Goal: Find specific page/section: Find specific page/section

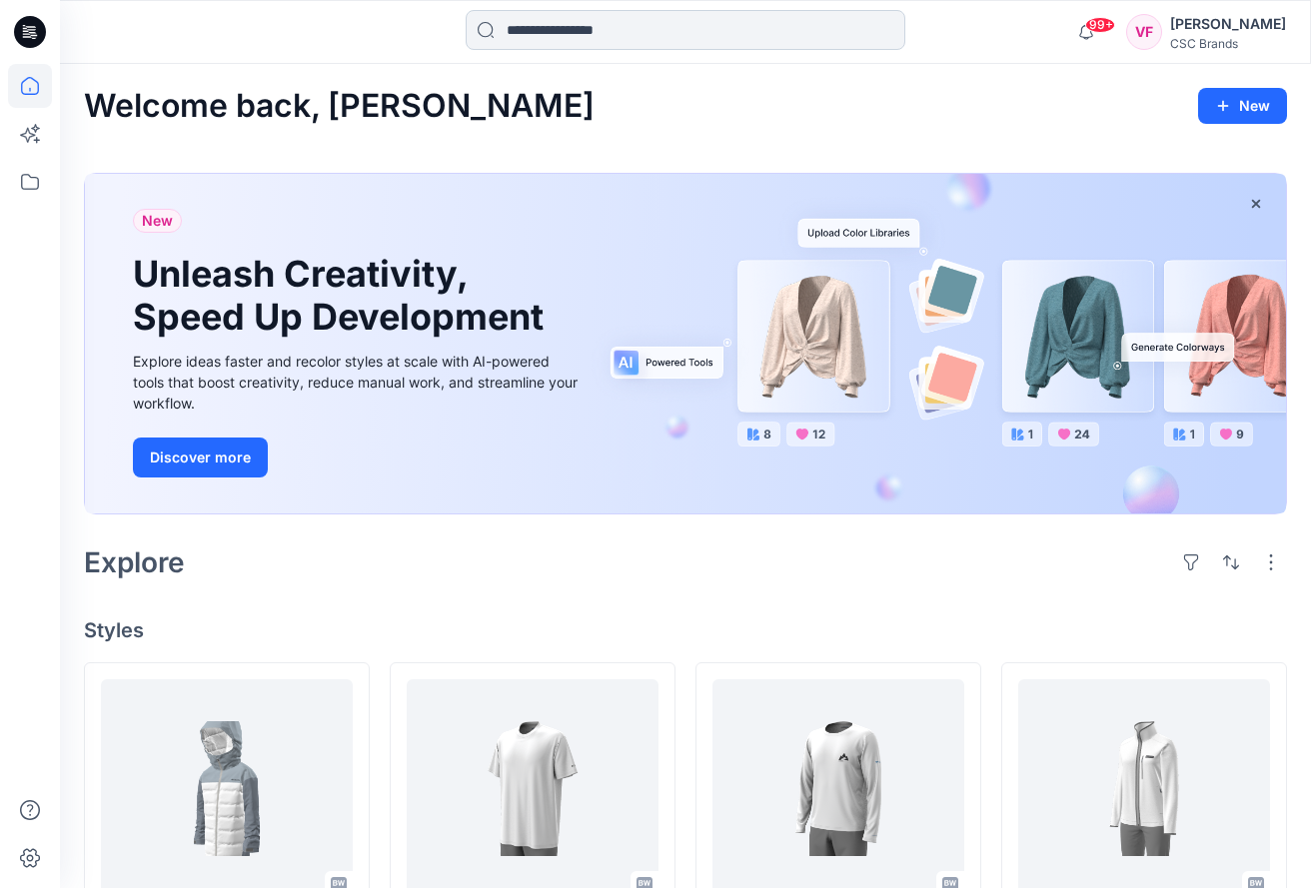
click at [532, 30] on input at bounding box center [686, 30] width 440 height 40
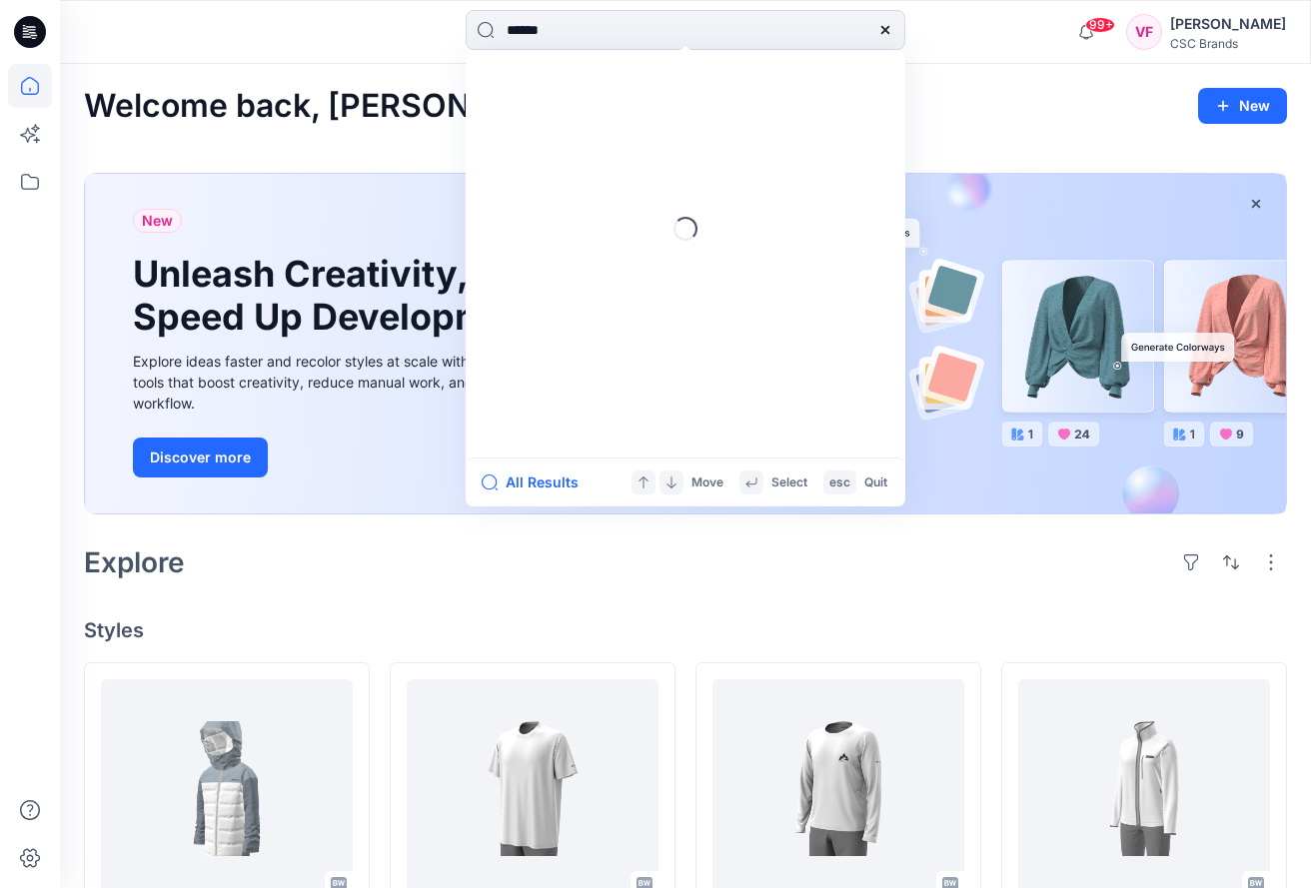
type input "******"
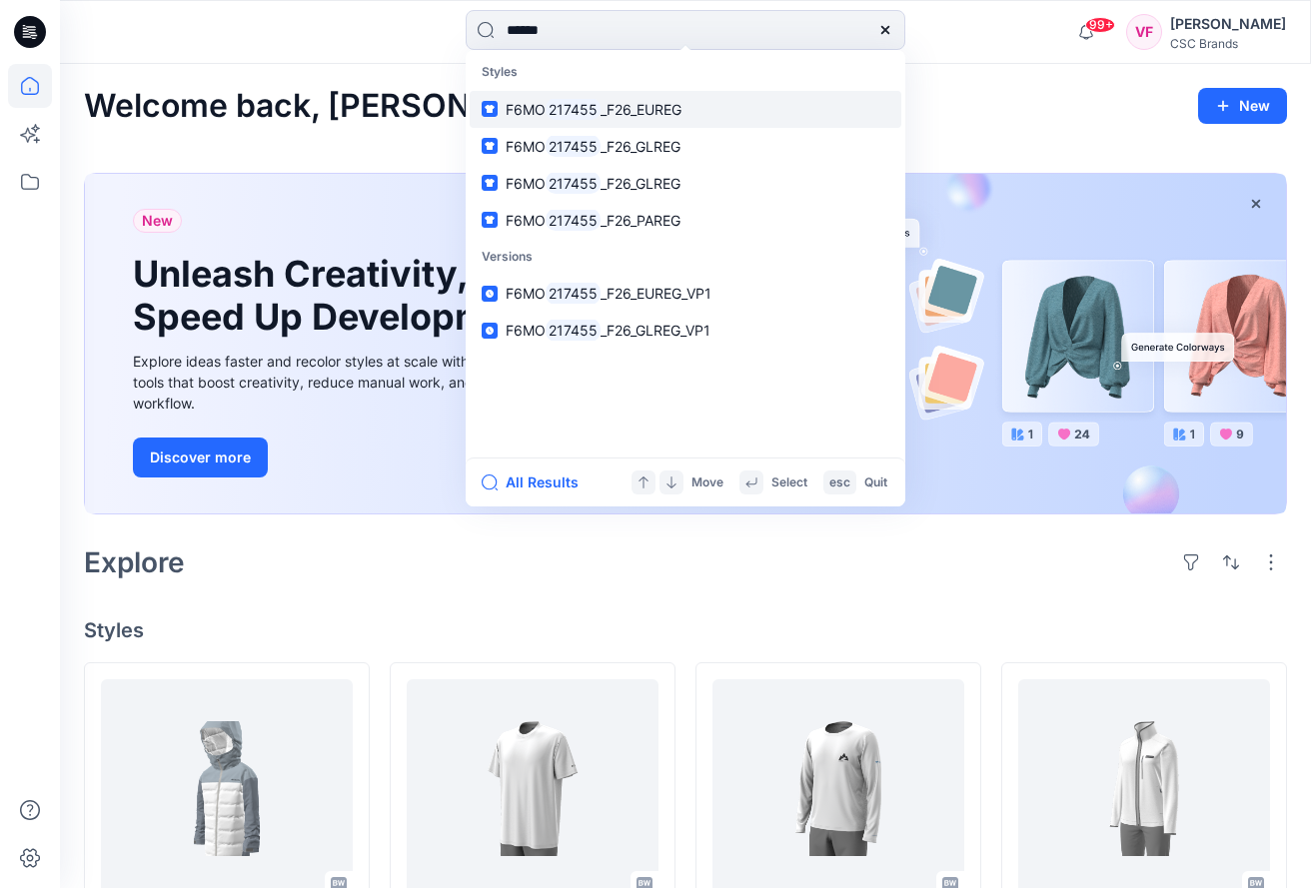
click at [560, 110] on mark "217455" at bounding box center [572, 109] width 55 height 23
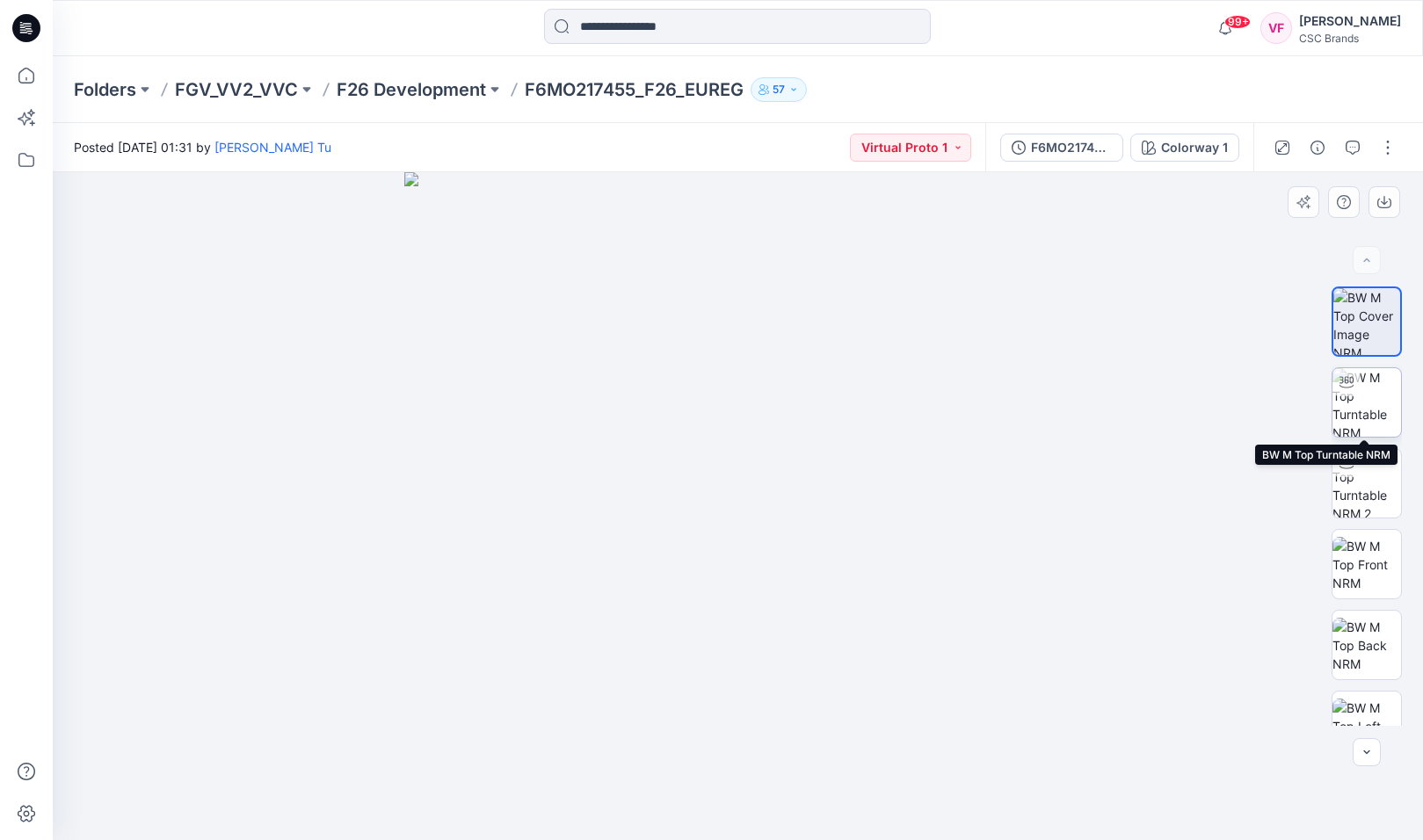
click at [1166, 405] on img at bounding box center [1367, 403] width 69 height 69
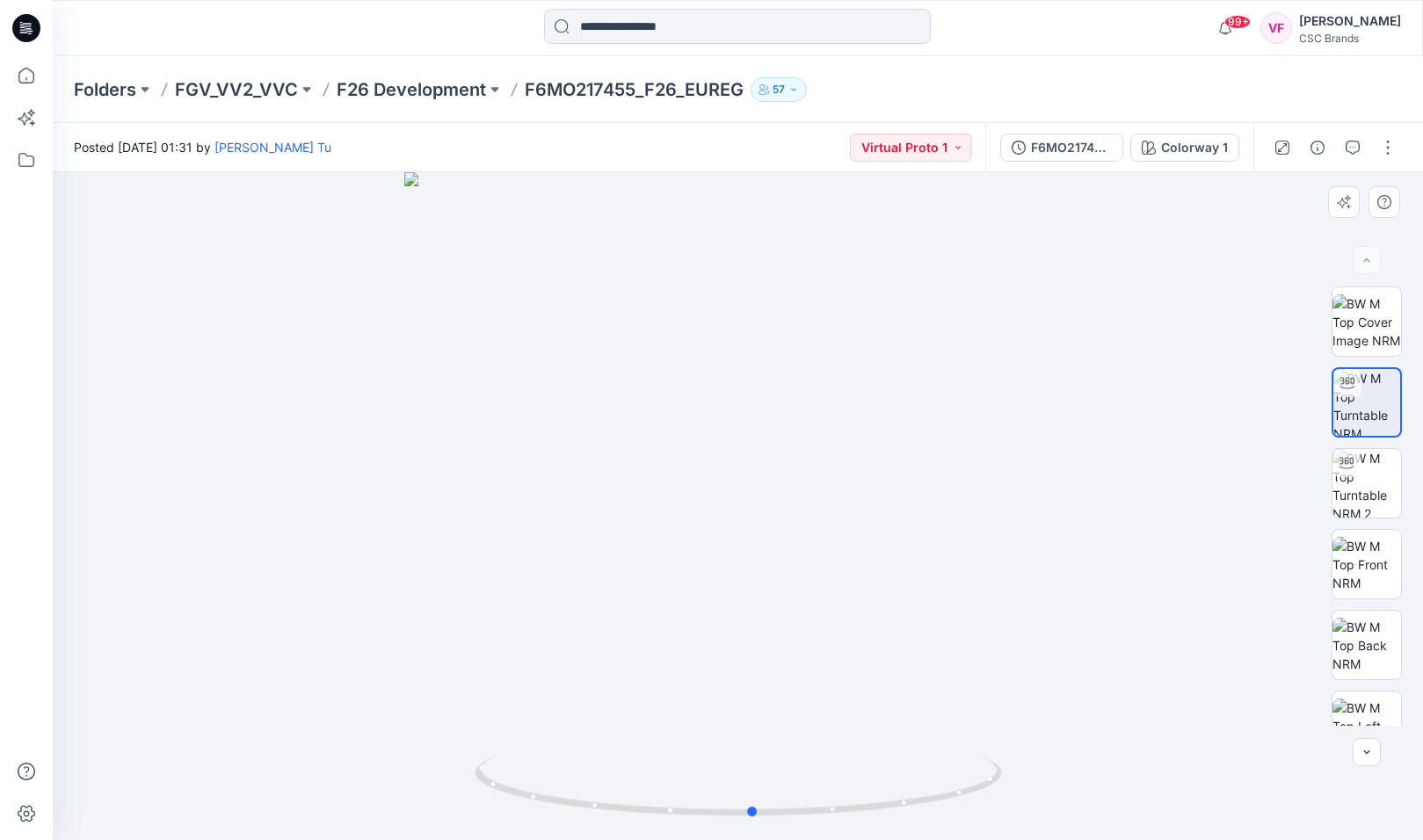
drag, startPoint x: 742, startPoint y: 814, endPoint x: 757, endPoint y: 824, distance: 18.0
click at [757, 780] on div at bounding box center [737, 506] width 1370 height 668
drag, startPoint x: 758, startPoint y: 822, endPoint x: 929, endPoint y: 818, distance: 171.0
click at [929, 780] on div at bounding box center [737, 506] width 1370 height 668
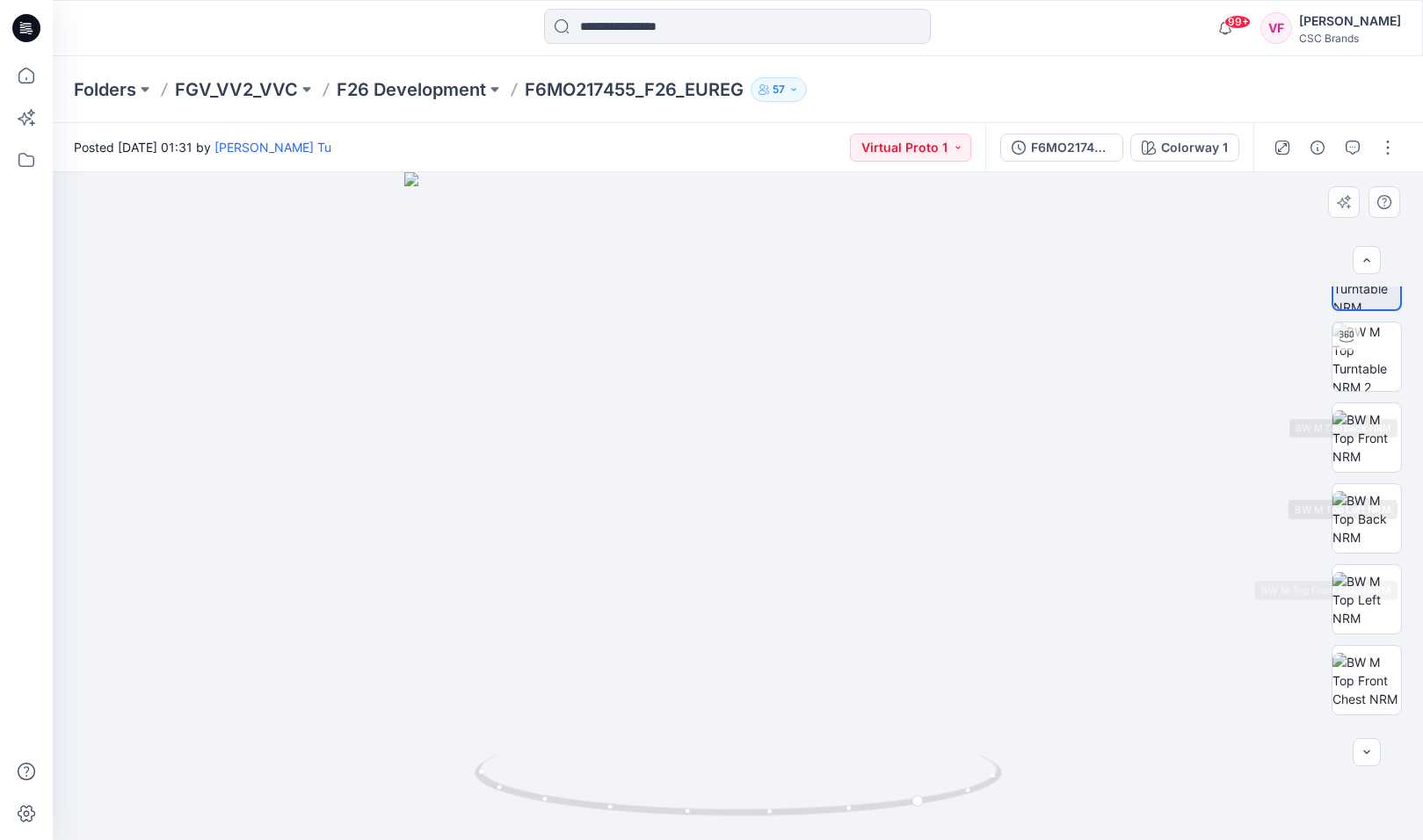
scroll to position [268, 0]
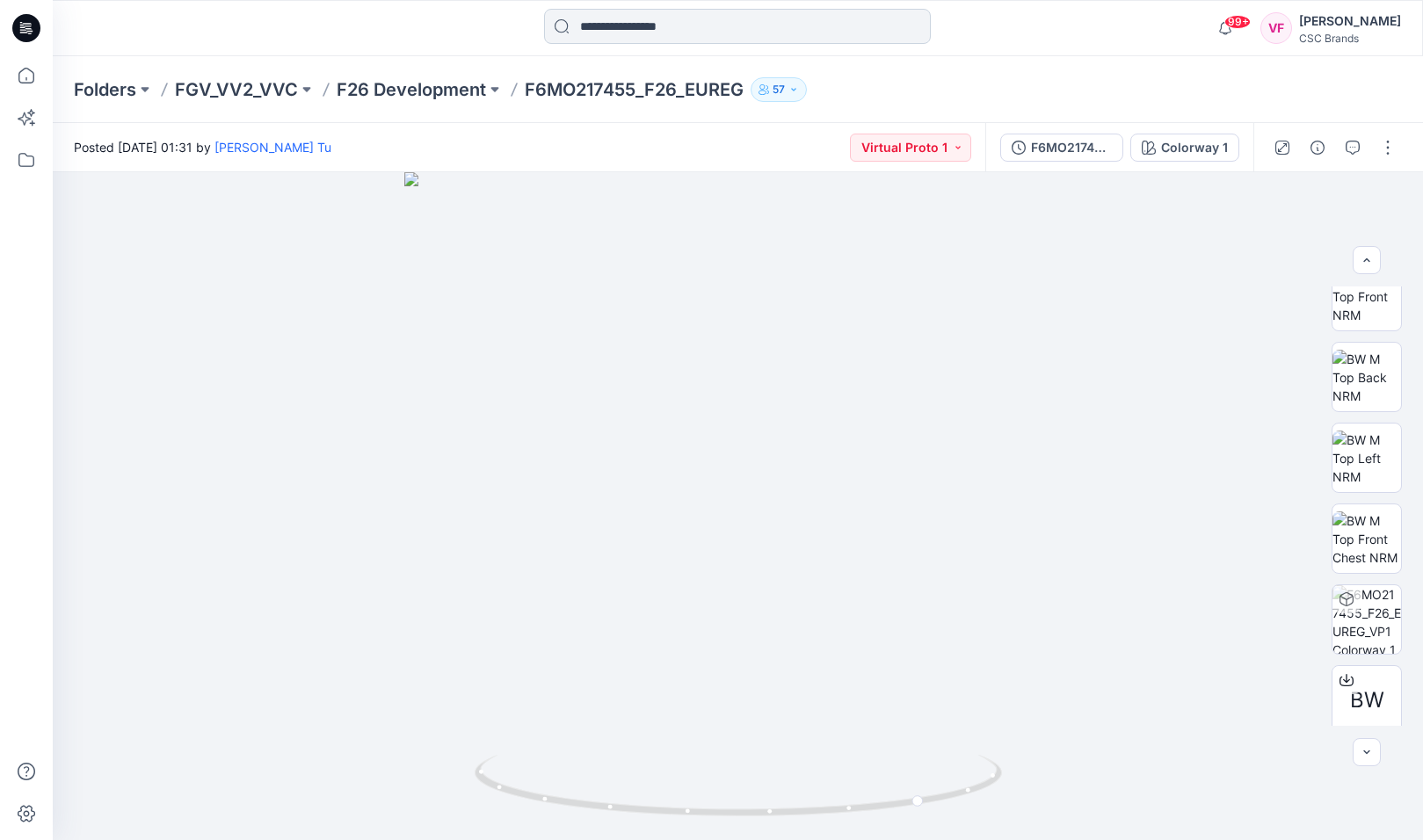
click at [680, 26] on input at bounding box center [737, 26] width 387 height 35
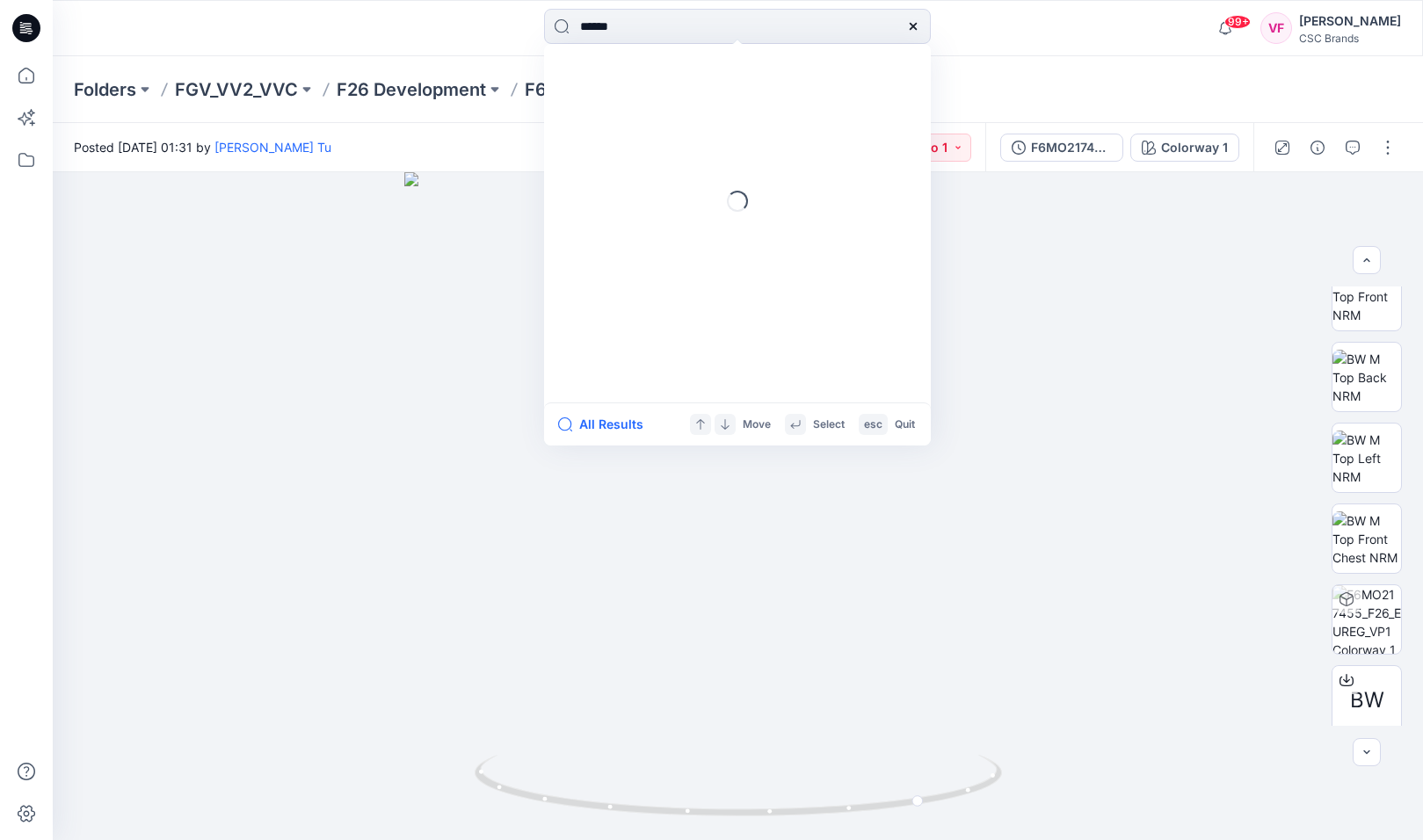
type input "******"
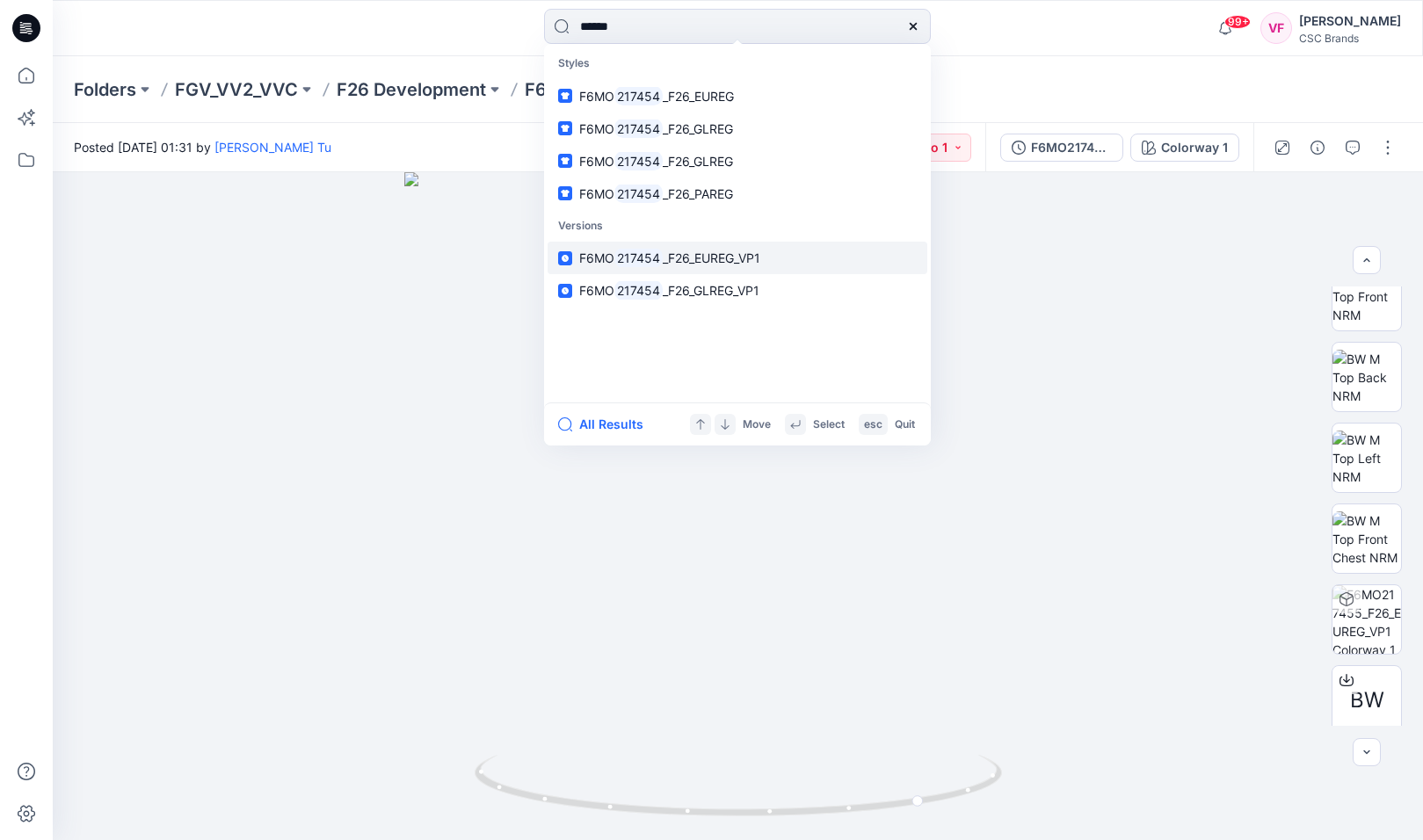
click at [707, 257] on span "_F26_EUREG_VP1" at bounding box center [711, 258] width 98 height 15
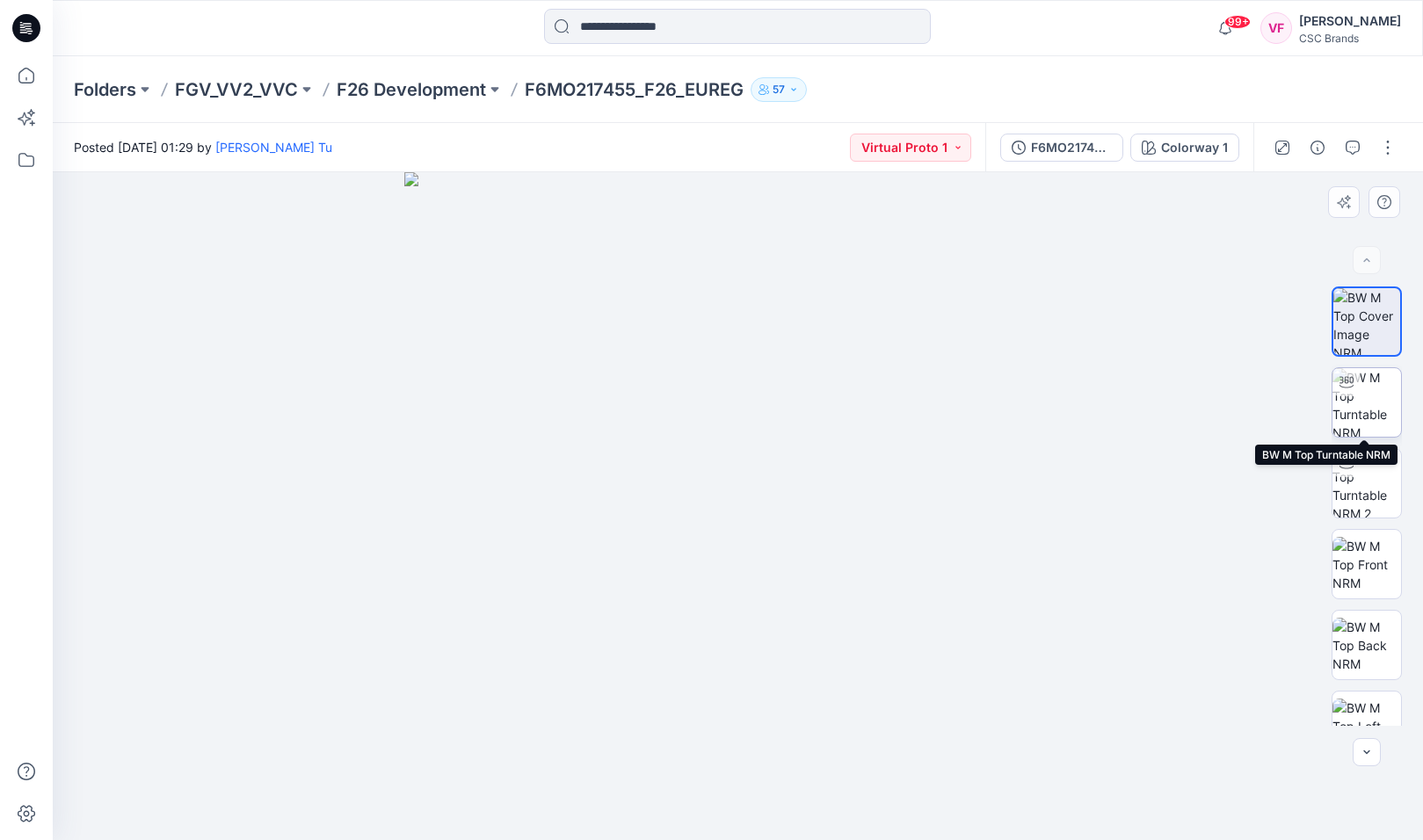
click at [1166, 407] on img at bounding box center [1367, 403] width 69 height 69
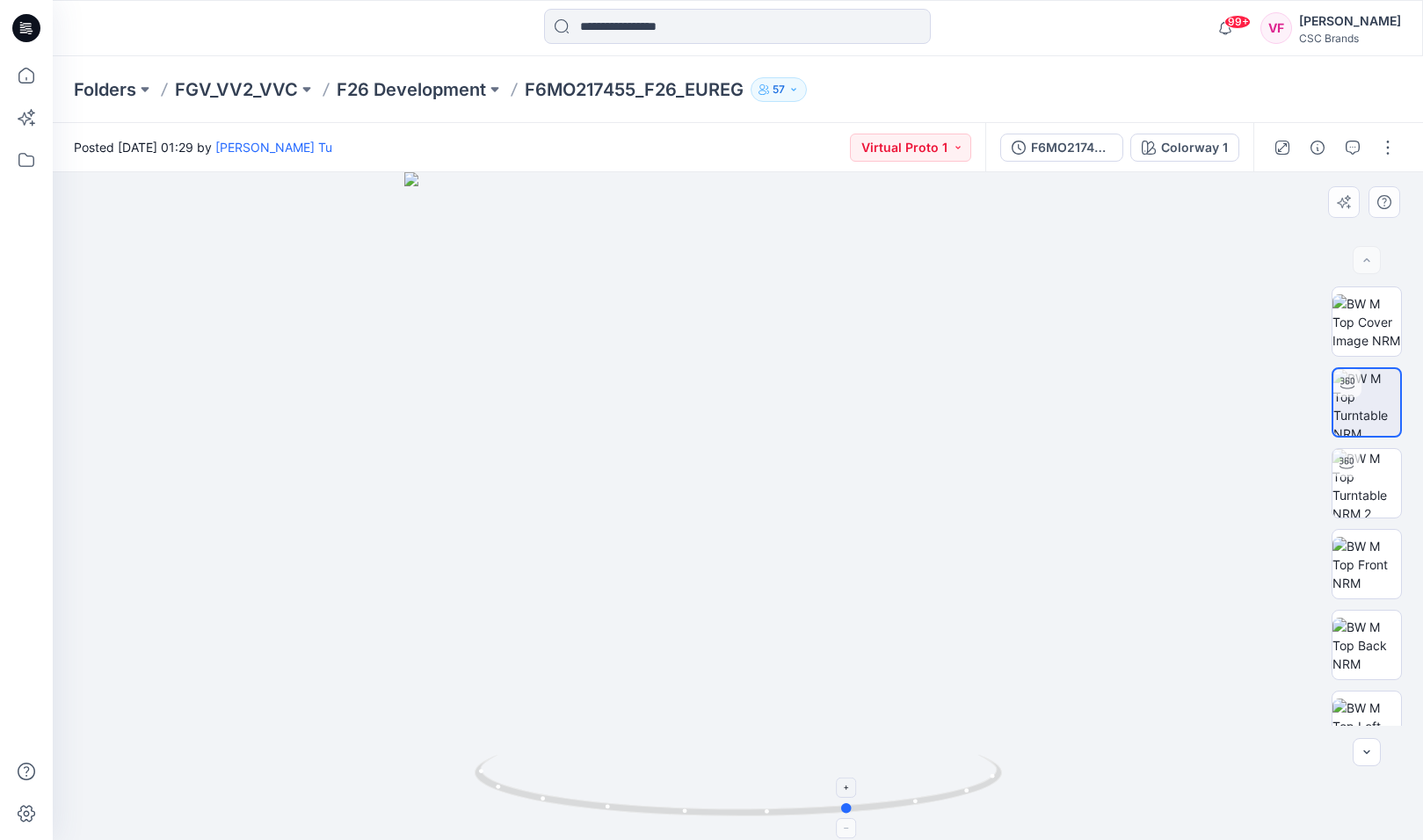
drag, startPoint x: 737, startPoint y: 814, endPoint x: 850, endPoint y: 810, distance: 113.1
click at [850, 780] on circle at bounding box center [847, 808] width 11 height 11
drag, startPoint x: 850, startPoint y: 810, endPoint x: 919, endPoint y: 808, distance: 69.0
click at [919, 780] on icon at bounding box center [740, 787] width 532 height 66
click at [1166, 573] on img at bounding box center [1367, 564] width 69 height 55
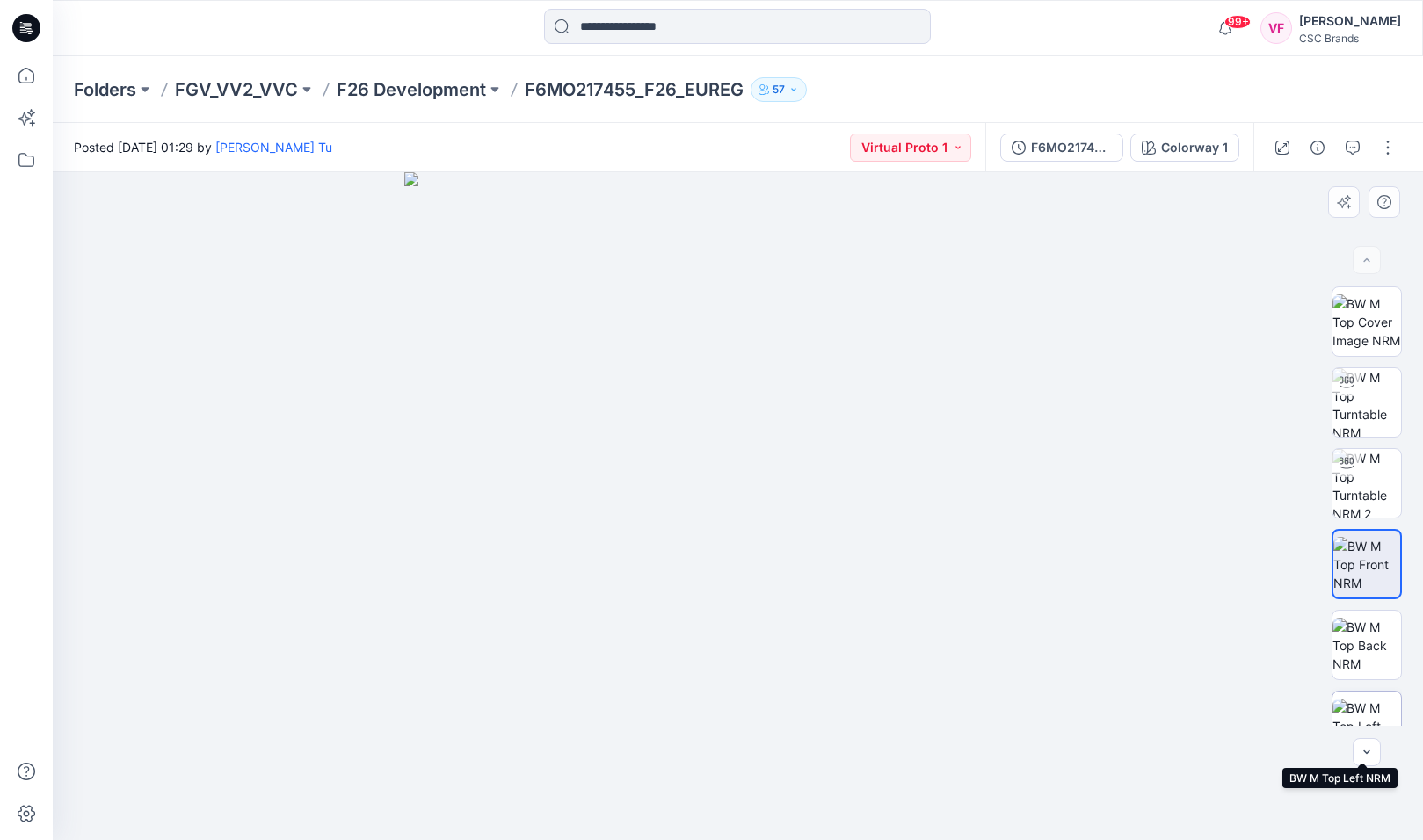
click at [1166, 703] on img at bounding box center [1367, 726] width 69 height 55
